Goal: Information Seeking & Learning: Learn about a topic

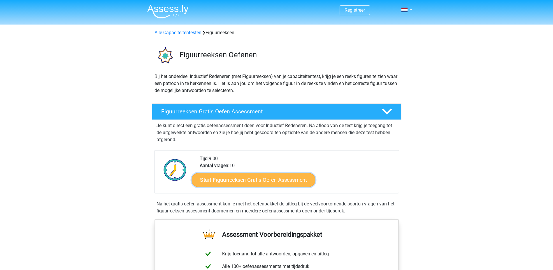
click at [270, 179] on link "Start Figuurreeksen Gratis Oefen Assessment" at bounding box center [254, 179] width 124 height 14
click at [272, 174] on link "Start Figuurreeksen Gratis Oefen Assessment" at bounding box center [254, 179] width 124 height 14
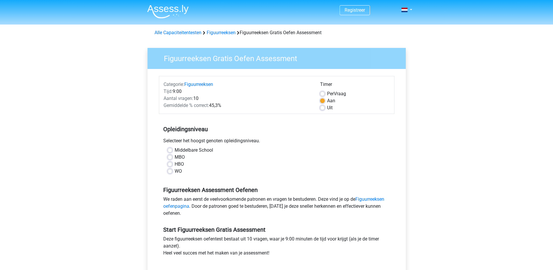
drag, startPoint x: 169, startPoint y: 163, endPoint x: 174, endPoint y: 167, distance: 6.1
click at [175, 163] on label "HBO" at bounding box center [179, 163] width 9 height 7
click at [170, 163] on input "HBO" at bounding box center [170, 163] width 5 height 6
radio input "true"
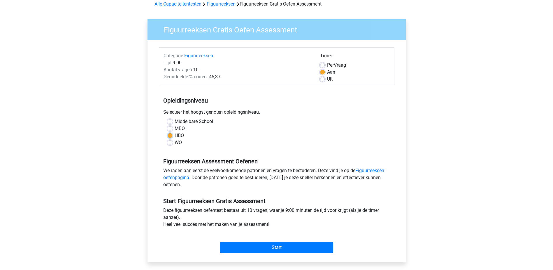
scroll to position [29, 0]
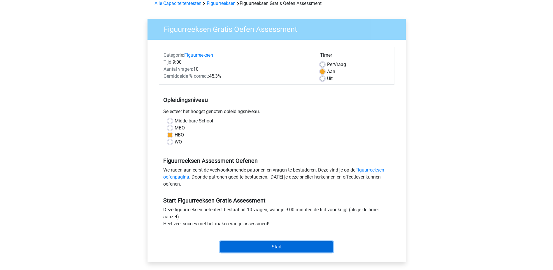
click at [272, 247] on input "Start" at bounding box center [276, 246] width 113 height 11
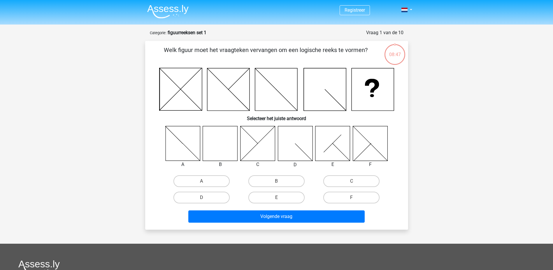
click at [222, 147] on icon at bounding box center [220, 143] width 35 height 35
click at [267, 181] on label "B" at bounding box center [277, 181] width 56 height 12
click at [277, 181] on input "B" at bounding box center [279, 183] width 4 height 4
radio input "true"
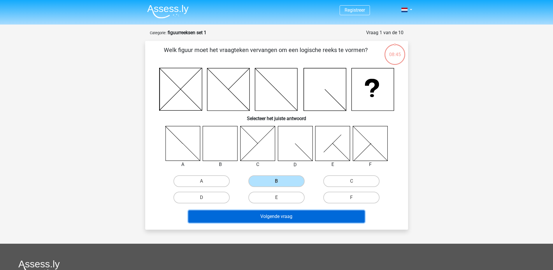
click at [282, 217] on button "Volgende vraag" at bounding box center [276, 216] width 176 height 12
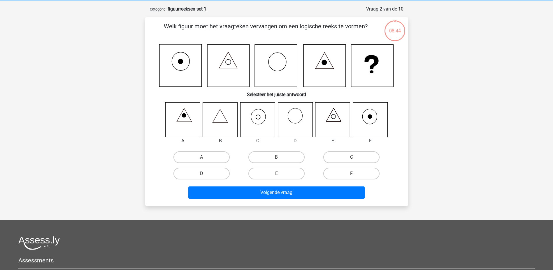
scroll to position [29, 0]
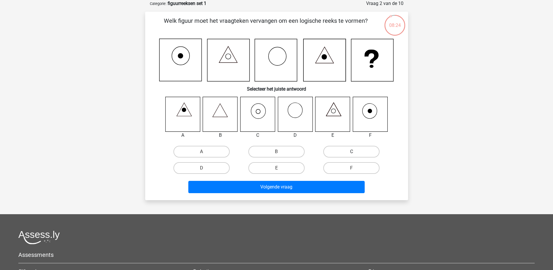
click at [361, 149] on label "C" at bounding box center [352, 152] width 56 height 12
click at [356, 151] on input "C" at bounding box center [354, 153] width 4 height 4
radio input "true"
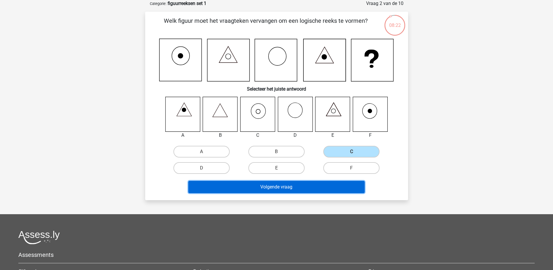
click at [299, 188] on button "Volgende vraag" at bounding box center [276, 187] width 176 height 12
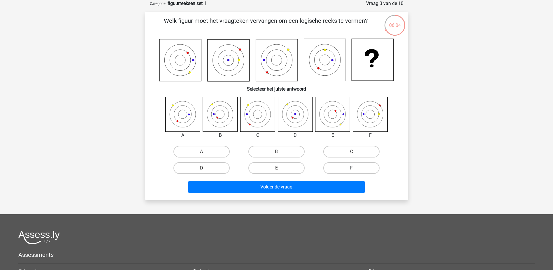
click at [357, 165] on label "F" at bounding box center [352, 168] width 56 height 12
click at [356, 168] on input "F" at bounding box center [354, 170] width 4 height 4
radio input "true"
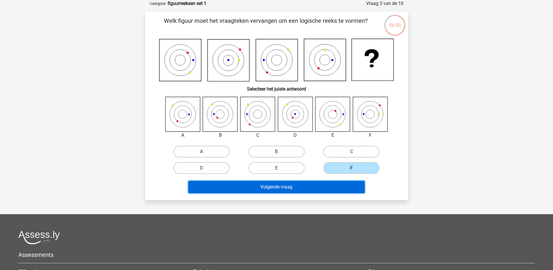
click at [313, 186] on button "Volgende vraag" at bounding box center [276, 187] width 176 height 12
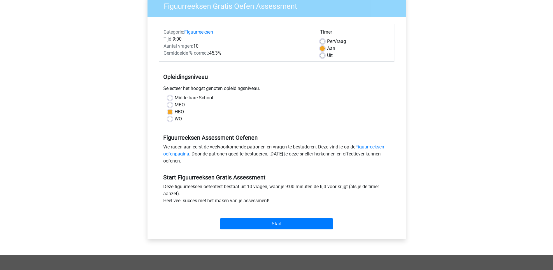
scroll to position [58, 0]
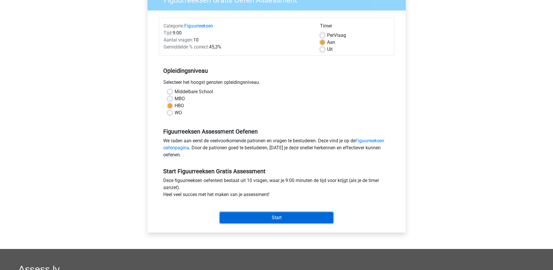
click at [280, 219] on input "Start" at bounding box center [276, 217] width 113 height 11
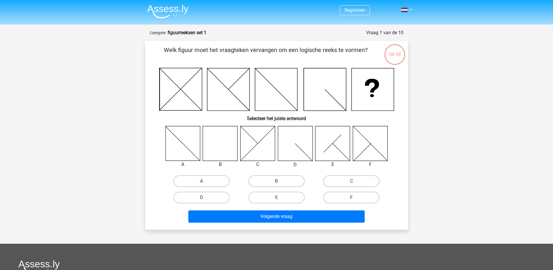
click at [211, 152] on icon at bounding box center [220, 143] width 35 height 35
click at [269, 179] on label "B" at bounding box center [277, 181] width 56 height 12
click at [277, 181] on input "B" at bounding box center [279, 183] width 4 height 4
radio input "true"
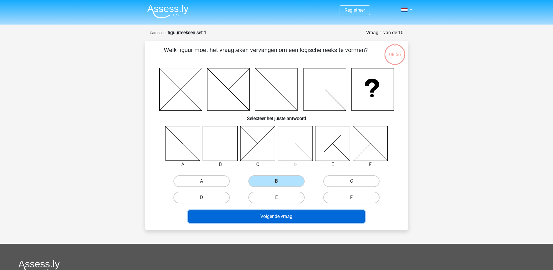
click at [284, 218] on button "Volgende vraag" at bounding box center [276, 216] width 176 height 12
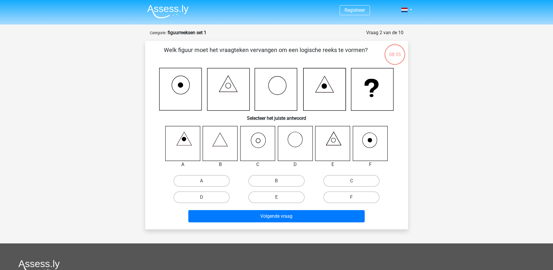
scroll to position [29, 0]
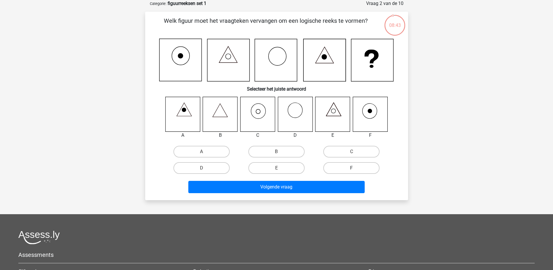
drag, startPoint x: 334, startPoint y: 151, endPoint x: 327, endPoint y: 166, distance: 16.1
click at [334, 151] on label "C" at bounding box center [352, 152] width 56 height 12
click at [352, 151] on input "C" at bounding box center [354, 153] width 4 height 4
radio input "true"
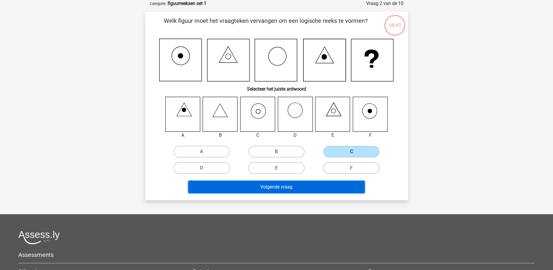
click at [315, 189] on button "Volgende vraag" at bounding box center [276, 187] width 176 height 12
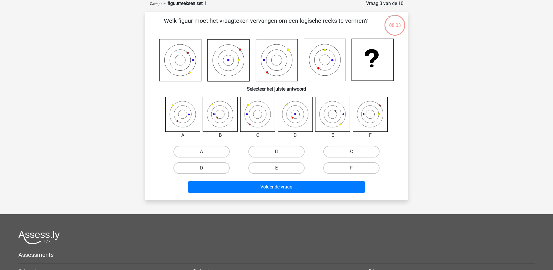
click at [282, 156] on label "B" at bounding box center [277, 152] width 56 height 12
click at [280, 155] on input "B" at bounding box center [279, 153] width 4 height 4
radio input "true"
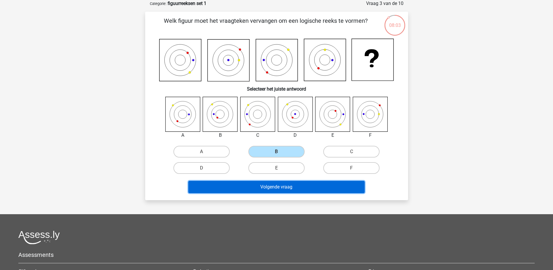
click at [282, 186] on button "Volgende vraag" at bounding box center [276, 187] width 176 height 12
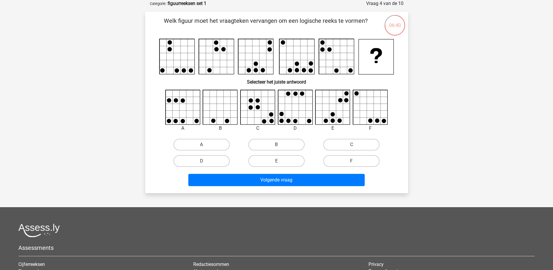
click at [228, 116] on icon at bounding box center [220, 107] width 35 height 35
click at [261, 141] on label "B" at bounding box center [277, 145] width 56 height 12
click at [277, 144] on input "B" at bounding box center [279, 146] width 4 height 4
radio input "true"
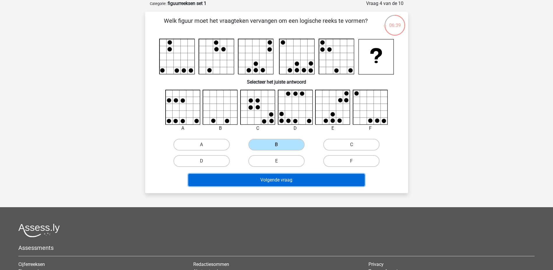
click at [278, 179] on button "Volgende vraag" at bounding box center [276, 180] width 176 height 12
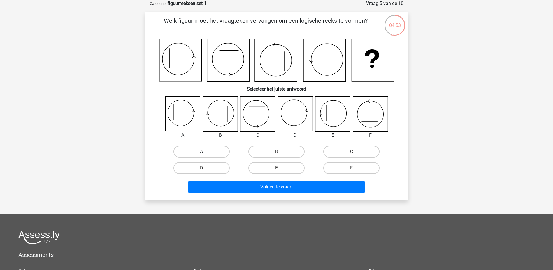
click at [199, 151] on label "A" at bounding box center [202, 152] width 56 height 12
click at [202, 151] on input "A" at bounding box center [204, 153] width 4 height 4
radio input "true"
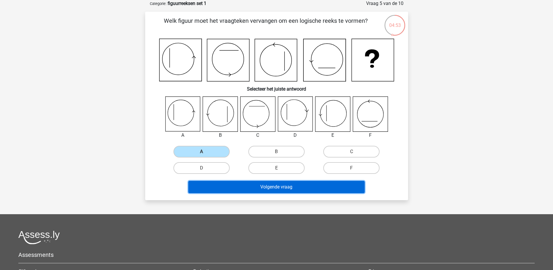
click at [255, 186] on button "Volgende vraag" at bounding box center [276, 187] width 176 height 12
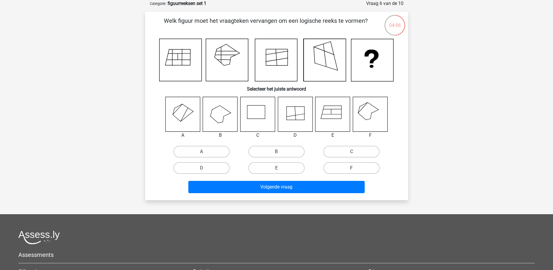
click at [358, 169] on label "F" at bounding box center [352, 168] width 56 height 12
click at [356, 169] on input "F" at bounding box center [354, 170] width 4 height 4
radio input "true"
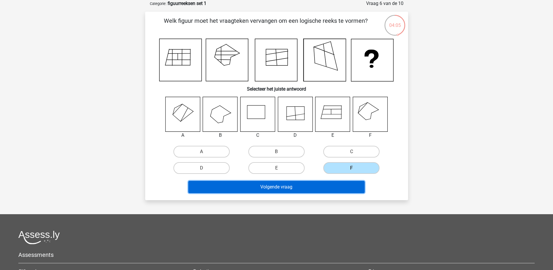
click at [322, 186] on button "Volgende vraag" at bounding box center [276, 187] width 176 height 12
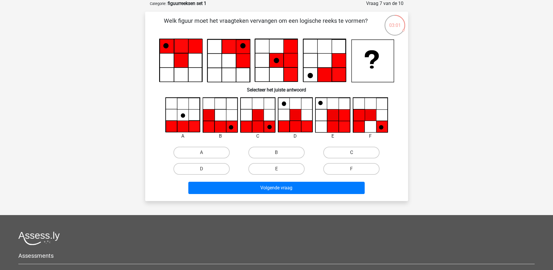
click at [331, 150] on label "C" at bounding box center [352, 152] width 56 height 12
click at [352, 152] on input "C" at bounding box center [354, 154] width 4 height 4
radio input "true"
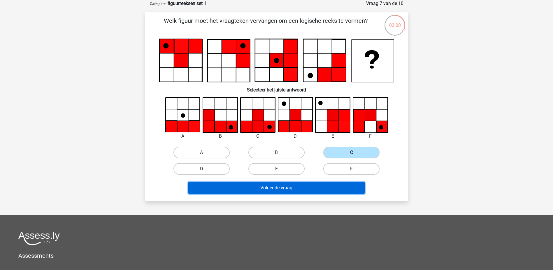
click at [333, 186] on button "Volgende vraag" at bounding box center [276, 187] width 176 height 12
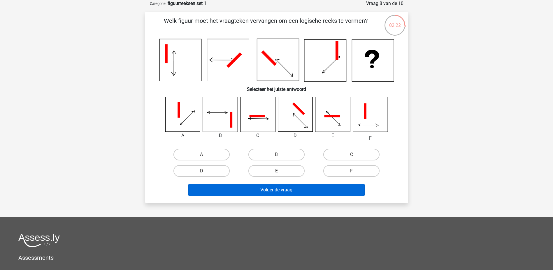
drag, startPoint x: 217, startPoint y: 172, endPoint x: 279, endPoint y: 187, distance: 63.0
click at [217, 173] on label "D" at bounding box center [202, 171] width 56 height 12
click at [205, 173] on input "D" at bounding box center [204, 173] width 4 height 4
radio input "true"
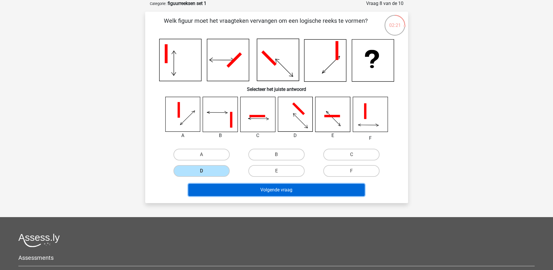
click at [291, 193] on button "Volgende vraag" at bounding box center [276, 189] width 176 height 12
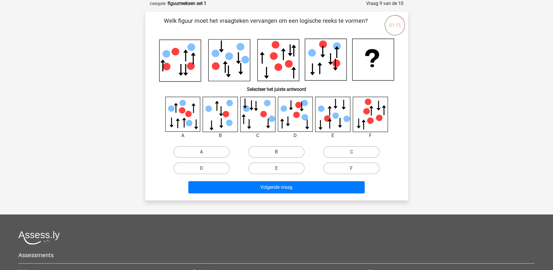
click at [338, 165] on label "F" at bounding box center [352, 168] width 56 height 12
click at [352, 168] on input "F" at bounding box center [354, 170] width 4 height 4
radio input "true"
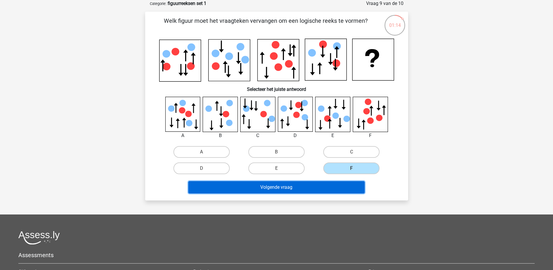
click at [315, 187] on button "Volgende vraag" at bounding box center [276, 187] width 176 height 12
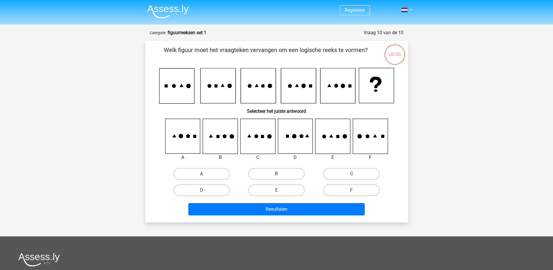
scroll to position [29, 0]
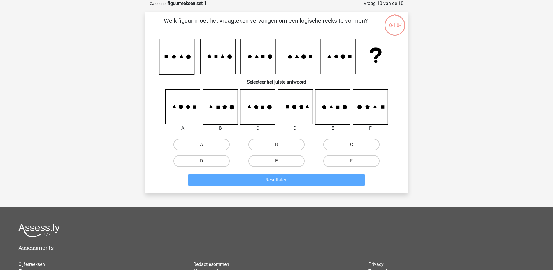
click at [202, 145] on input "A" at bounding box center [204, 146] width 4 height 4
radio input "true"
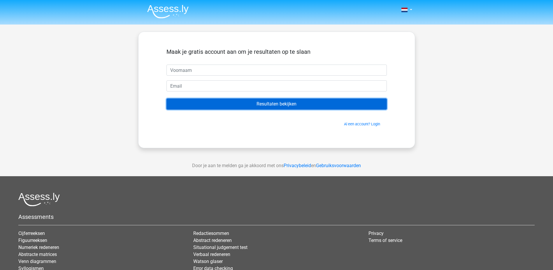
click at [255, 103] on input "Resultaten bekijken" at bounding box center [277, 103] width 221 height 11
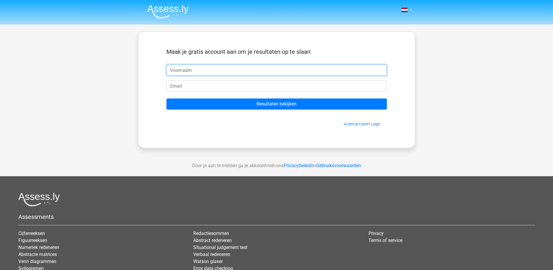
click at [223, 69] on input "text" at bounding box center [277, 69] width 221 height 11
type input "[PERSON_NAME]"
click at [188, 85] on input "email" at bounding box center [277, 85] width 221 height 11
type input "ramiz.kuznek@gmail.com"
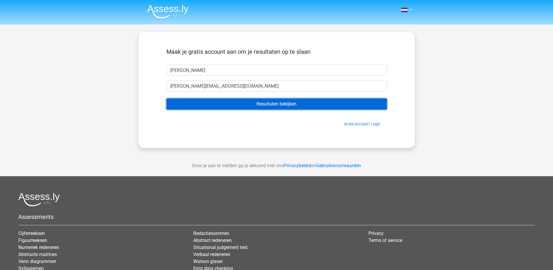
click at [259, 105] on input "Resultaten bekijken" at bounding box center [277, 103] width 221 height 11
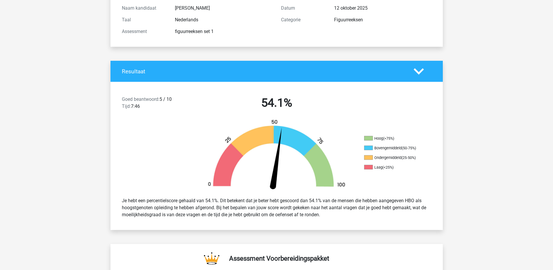
scroll to position [29, 0]
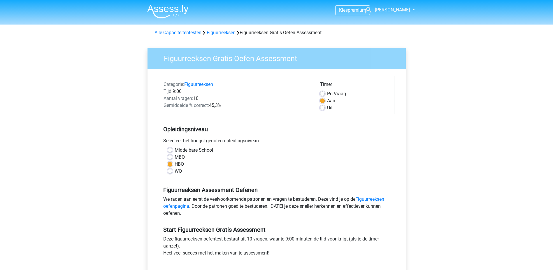
scroll to position [58, 0]
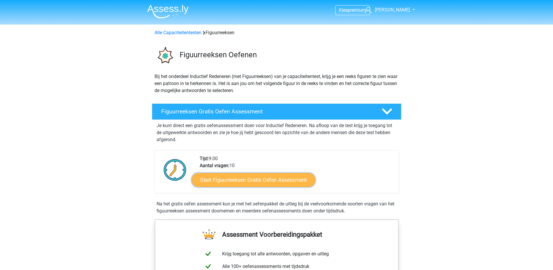
click at [287, 179] on link "Start Figuurreeksen Gratis Oefen Assessment" at bounding box center [254, 179] width 124 height 14
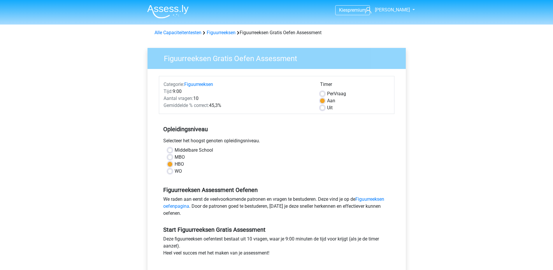
click at [175, 165] on label "HBO" at bounding box center [179, 163] width 9 height 7
click at [171, 165] on input "HBO" at bounding box center [170, 163] width 5 height 6
click at [175, 172] on label "WO" at bounding box center [178, 170] width 7 height 7
click at [171, 172] on input "WO" at bounding box center [170, 170] width 5 height 6
radio input "true"
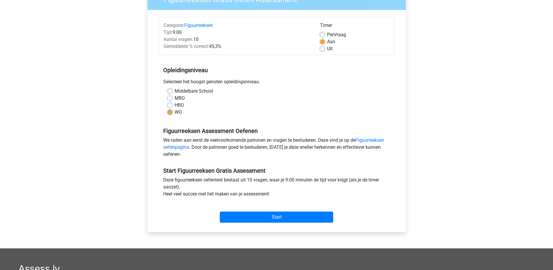
scroll to position [88, 0]
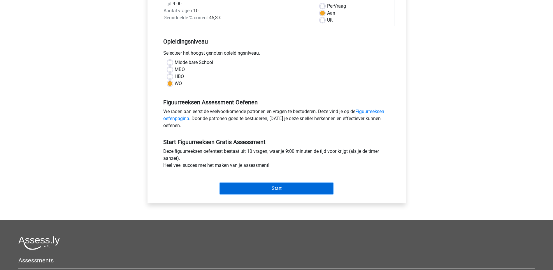
click at [291, 186] on input "Start" at bounding box center [276, 188] width 113 height 11
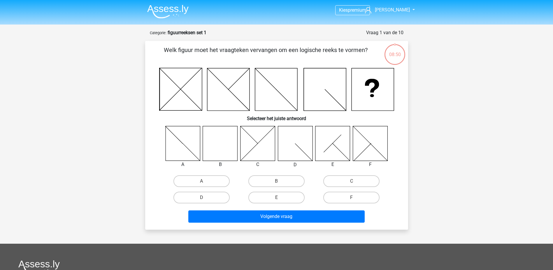
click at [216, 142] on icon at bounding box center [220, 143] width 35 height 35
click at [290, 175] on label "B" at bounding box center [277, 181] width 56 height 12
click at [280, 181] on input "B" at bounding box center [279, 183] width 4 height 4
radio input "true"
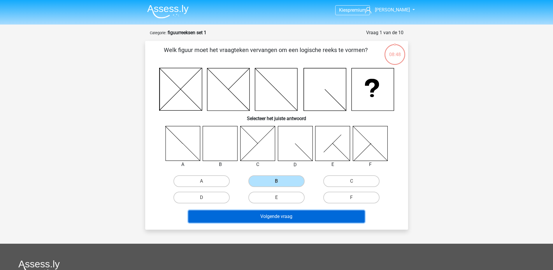
click at [271, 218] on button "Volgende vraag" at bounding box center [276, 216] width 176 height 12
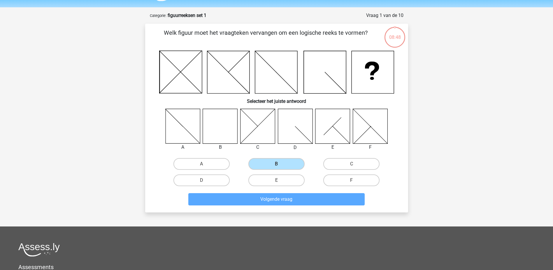
scroll to position [29, 0]
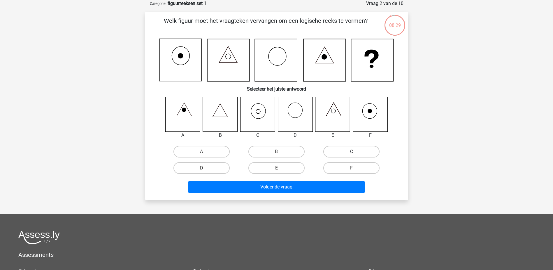
click at [345, 149] on label "C" at bounding box center [352, 152] width 56 height 12
click at [352, 151] on input "C" at bounding box center [354, 153] width 4 height 4
radio input "true"
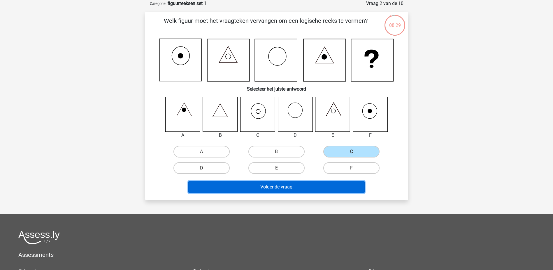
click at [305, 183] on button "Volgende vraag" at bounding box center [276, 187] width 176 height 12
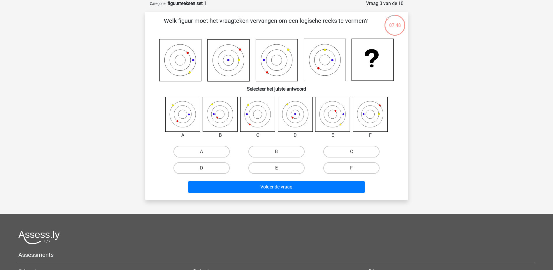
click at [221, 111] on icon at bounding box center [220, 114] width 35 height 35
click at [270, 147] on label "B" at bounding box center [277, 152] width 56 height 12
click at [277, 151] on input "B" at bounding box center [279, 153] width 4 height 4
radio input "true"
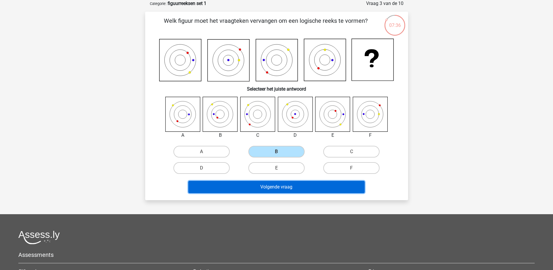
click at [267, 188] on button "Volgende vraag" at bounding box center [276, 187] width 176 height 12
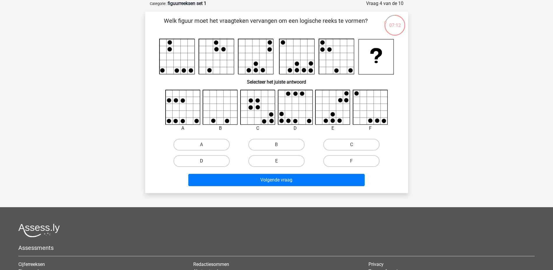
click at [223, 164] on label "D" at bounding box center [202, 161] width 56 height 12
click at [205, 164] on input "D" at bounding box center [204, 163] width 4 height 4
radio input "true"
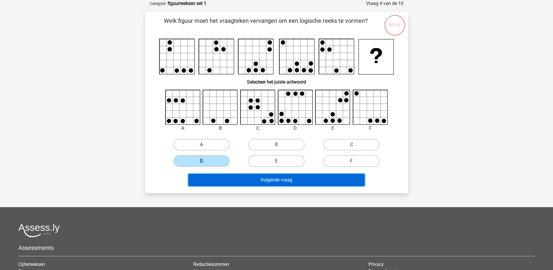
click at [246, 177] on button "Volgende vraag" at bounding box center [276, 180] width 176 height 12
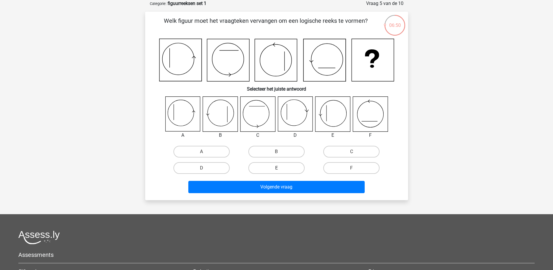
drag, startPoint x: 288, startPoint y: 161, endPoint x: 286, endPoint y: 165, distance: 4.2
click at [288, 162] on div "E" at bounding box center [276, 168] width 75 height 16
click at [286, 165] on label "E" at bounding box center [277, 168] width 56 height 12
click at [280, 168] on input "E" at bounding box center [279, 170] width 4 height 4
radio input "true"
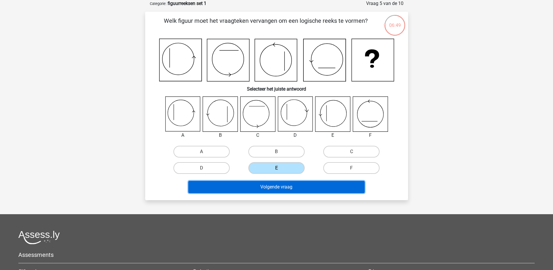
click at [264, 185] on button "Volgende vraag" at bounding box center [276, 187] width 176 height 12
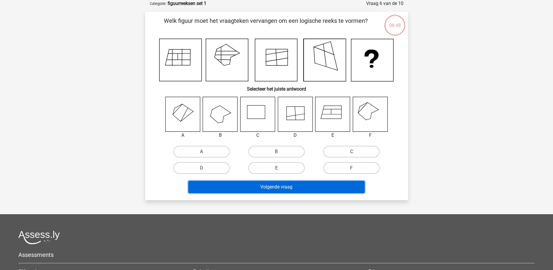
drag, startPoint x: 264, startPoint y: 185, endPoint x: 244, endPoint y: 184, distance: 19.3
click at [244, 184] on button "Volgende vraag" at bounding box center [276, 187] width 176 height 12
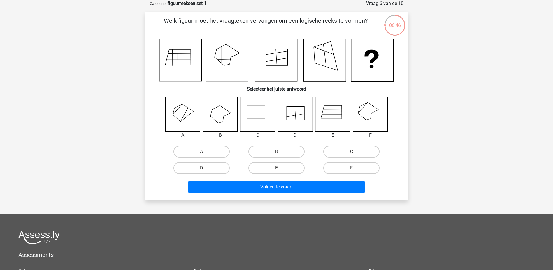
click at [432, 82] on div "Kies premium Ramiz ramiz.kuznek@gmail.com" at bounding box center [276, 169] width 553 height 397
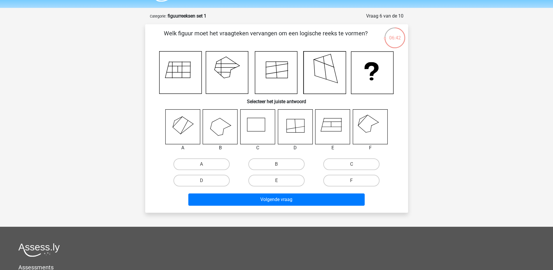
scroll to position [0, 0]
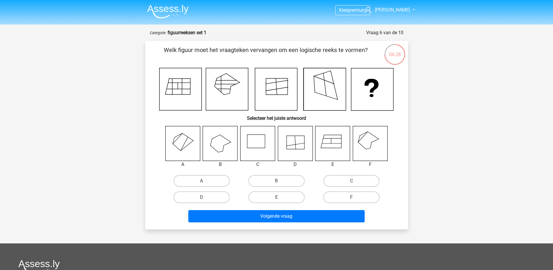
click at [336, 190] on div "F" at bounding box center [351, 197] width 75 height 16
click at [337, 194] on label "F" at bounding box center [352, 197] width 56 height 12
click at [352, 197] on input "F" at bounding box center [354, 199] width 4 height 4
radio input "true"
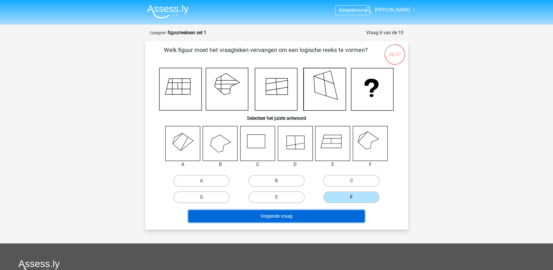
click at [318, 213] on button "Volgende vraag" at bounding box center [276, 216] width 176 height 12
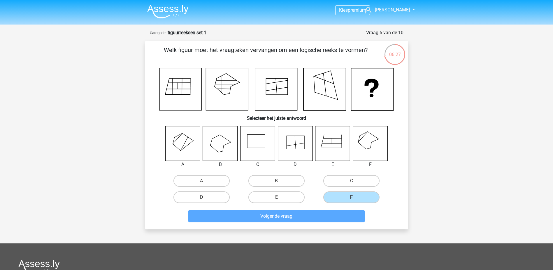
scroll to position [29, 0]
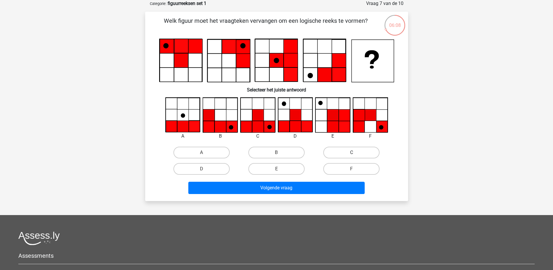
click at [330, 152] on label "C" at bounding box center [352, 152] width 56 height 12
click at [352, 152] on input "C" at bounding box center [354, 154] width 4 height 4
radio input "true"
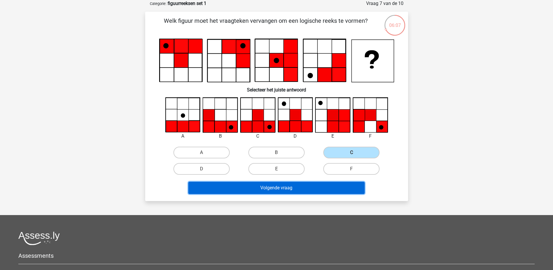
click at [287, 185] on button "Volgende vraag" at bounding box center [276, 187] width 176 height 12
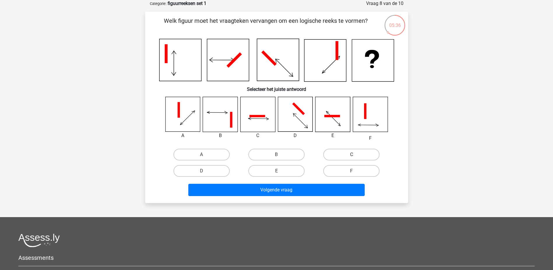
click at [329, 150] on label "C" at bounding box center [352, 154] width 56 height 12
click at [352, 154] on input "C" at bounding box center [354, 156] width 4 height 4
radio input "true"
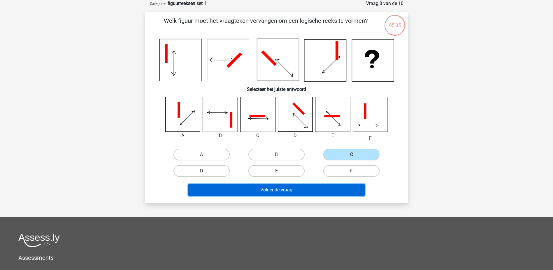
click at [311, 183] on button "Volgende vraag" at bounding box center [276, 189] width 176 height 12
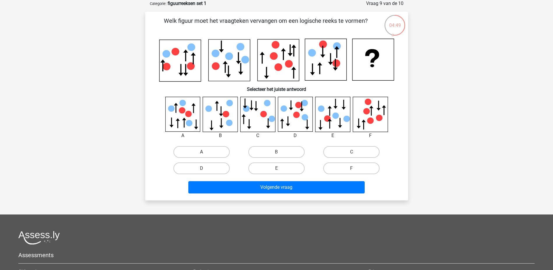
click at [200, 148] on label "A" at bounding box center [202, 152] width 56 height 12
click at [202, 152] on input "A" at bounding box center [204, 154] width 4 height 4
radio input "true"
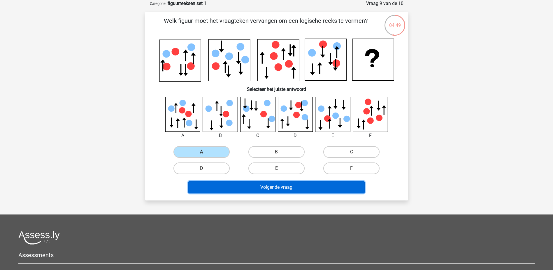
click at [225, 187] on button "Volgende vraag" at bounding box center [276, 187] width 176 height 12
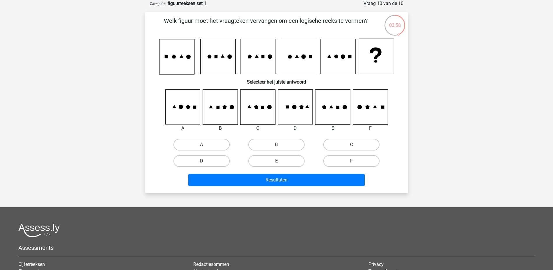
click at [184, 143] on label "A" at bounding box center [202, 145] width 56 height 12
click at [202, 144] on input "A" at bounding box center [204, 146] width 4 height 4
radio input "true"
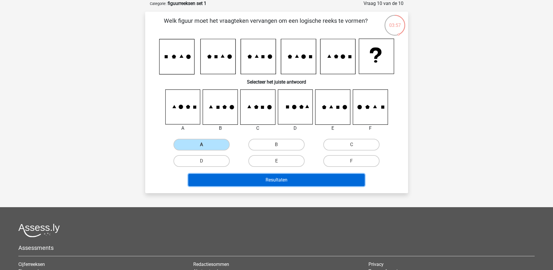
click at [239, 179] on button "Resultaten" at bounding box center [276, 180] width 176 height 12
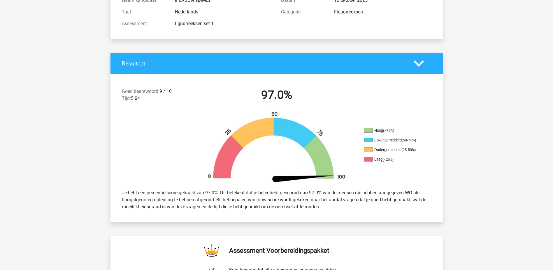
scroll to position [88, 0]
